Goal: Task Accomplishment & Management: Manage account settings

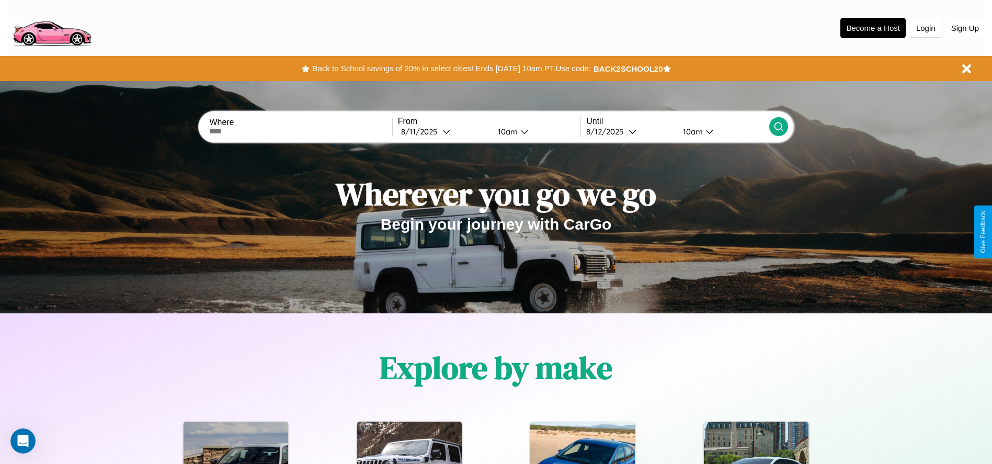
click at [925, 28] on button "Login" at bounding box center [926, 28] width 30 height 20
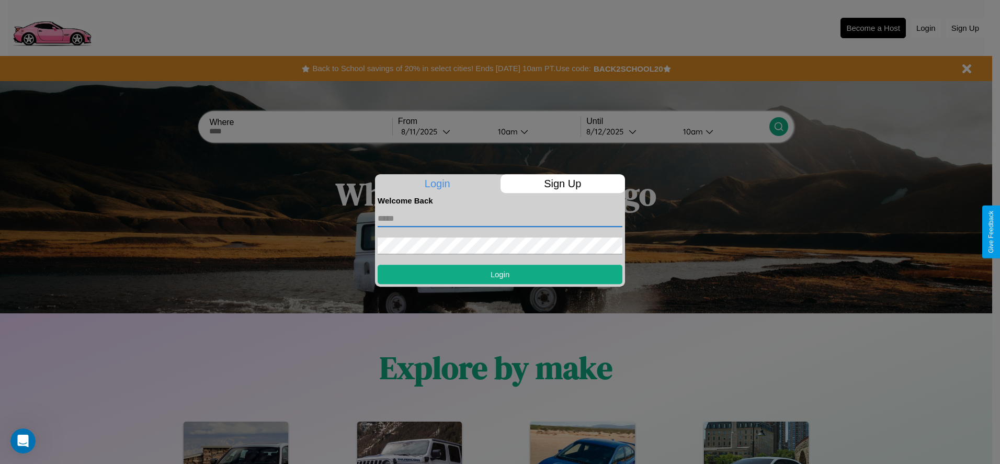
click at [500, 218] on input "text" at bounding box center [499, 218] width 245 height 17
type input "**********"
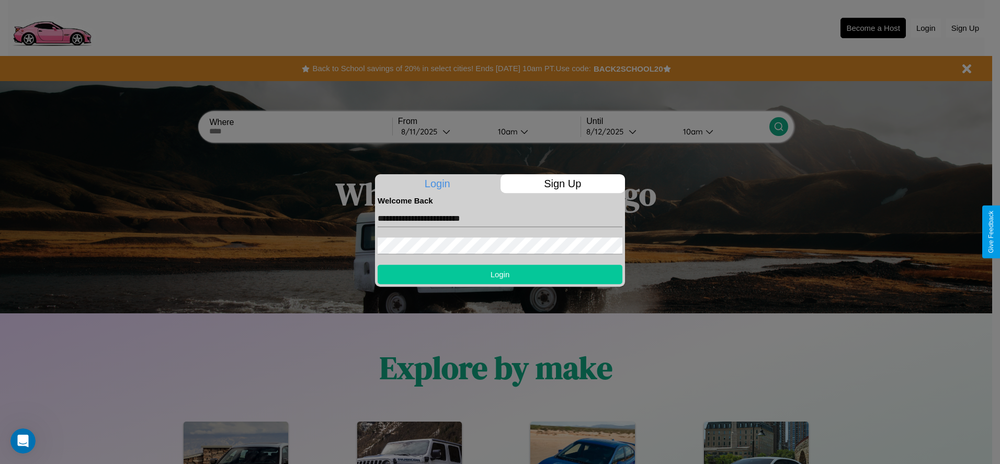
click at [500, 274] on button "Login" at bounding box center [499, 274] width 245 height 19
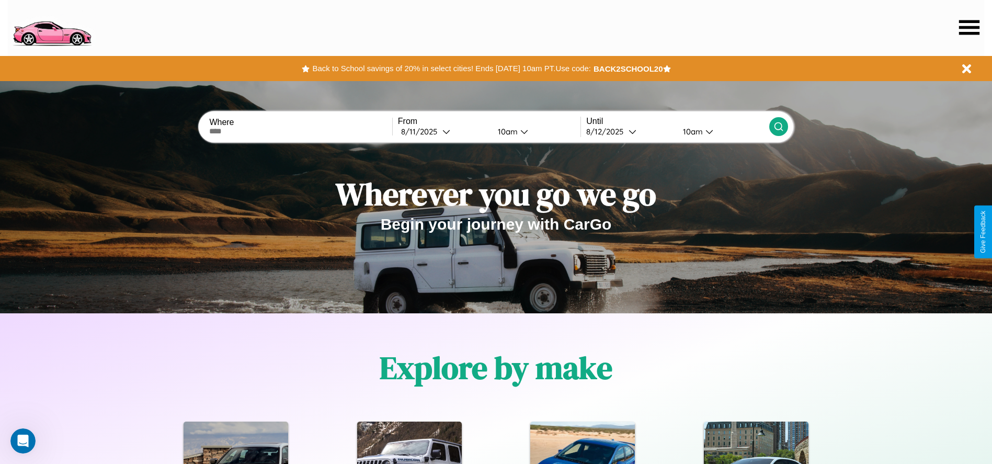
click at [969, 27] on icon at bounding box center [969, 27] width 20 height 15
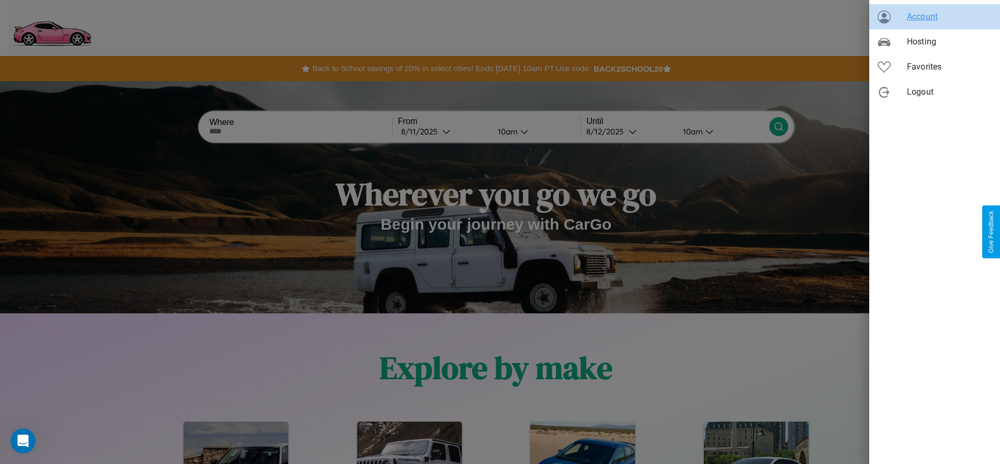
click at [934, 17] on span "Account" at bounding box center [949, 16] width 85 height 13
